Goal: Information Seeking & Learning: Learn about a topic

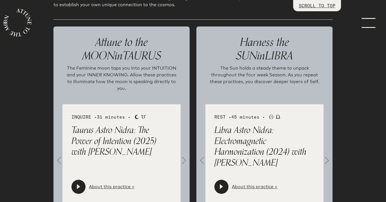
scroll to position [622, 0]
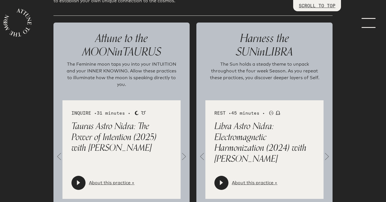
click at [184, 150] on span at bounding box center [183, 155] width 11 height 11
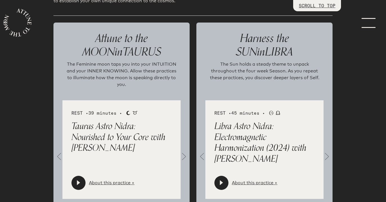
click at [184, 150] on span at bounding box center [183, 155] width 11 height 11
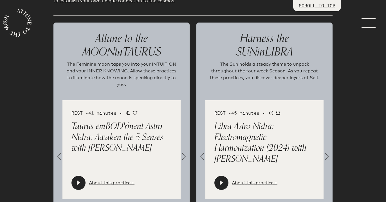
click at [184, 150] on span at bounding box center [183, 155] width 11 height 11
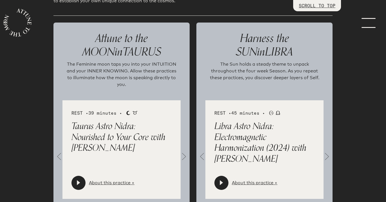
click at [184, 150] on span at bounding box center [183, 155] width 11 height 11
click at [59, 150] on span at bounding box center [58, 155] width 11 height 11
click at [81, 180] on icon at bounding box center [79, 183] width 6 height 6
